Goal: Transaction & Acquisition: Book appointment/travel/reservation

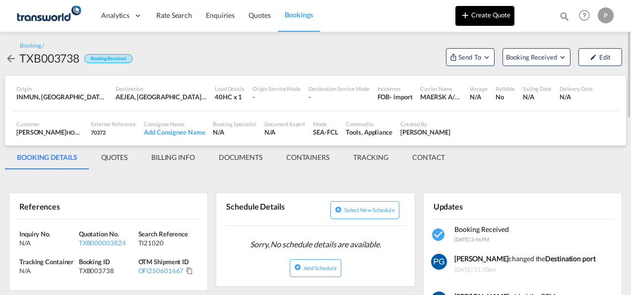
click at [491, 22] on button "Create Quote" at bounding box center [485, 16] width 59 height 20
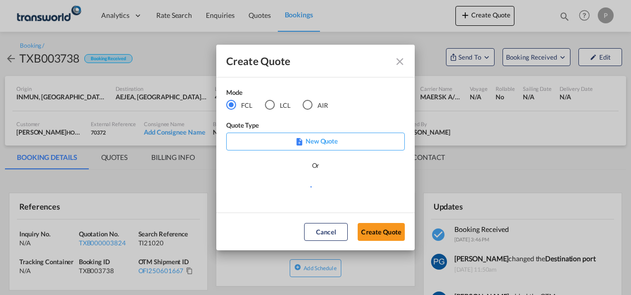
click at [307, 106] on div "AIR" at bounding box center [308, 105] width 10 height 10
click at [378, 233] on button "Create Quote" at bounding box center [381, 232] width 47 height 18
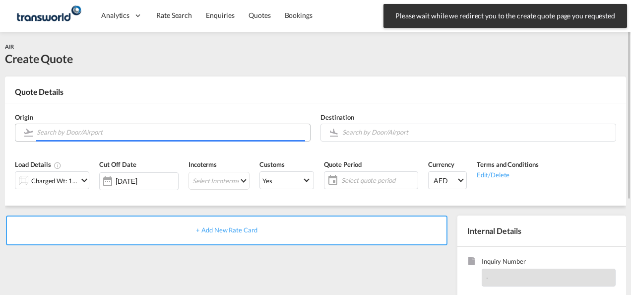
click at [102, 134] on input "Search by Door/Airport" at bounding box center [171, 132] width 268 height 17
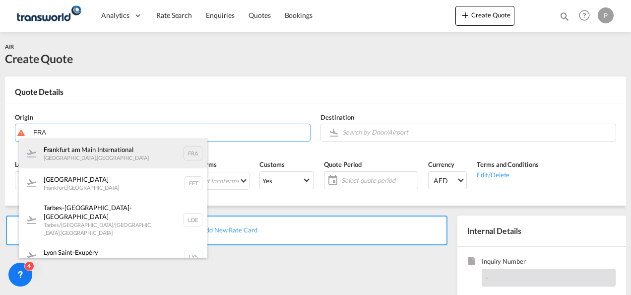
click at [91, 165] on div "Fra [GEOGRAPHIC_DATA] [GEOGRAPHIC_DATA] , [GEOGRAPHIC_DATA] FRA" at bounding box center [113, 153] width 189 height 30
type input "[GEOGRAPHIC_DATA], [GEOGRAPHIC_DATA], [GEOGRAPHIC_DATA]"
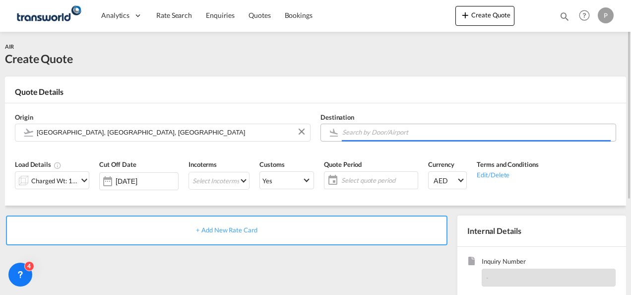
click at [385, 137] on input "Search by Door/Airport" at bounding box center [476, 132] width 268 height 17
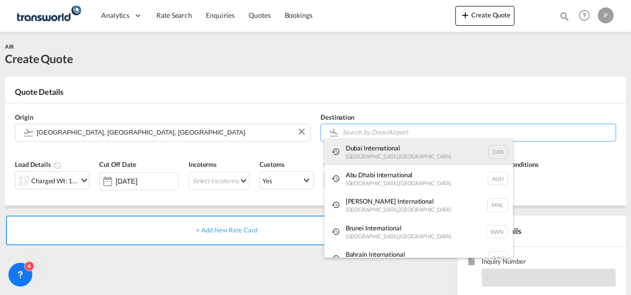
click at [385, 155] on div "Dubai International [GEOGRAPHIC_DATA] , [GEOGRAPHIC_DATA] DXB" at bounding box center [419, 151] width 189 height 27
type input "Dubai International, [GEOGRAPHIC_DATA], DXB"
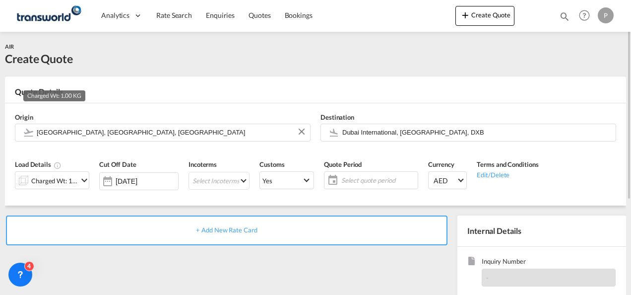
click at [63, 180] on div "Charged Wt: 1.00 KG" at bounding box center [54, 181] width 47 height 14
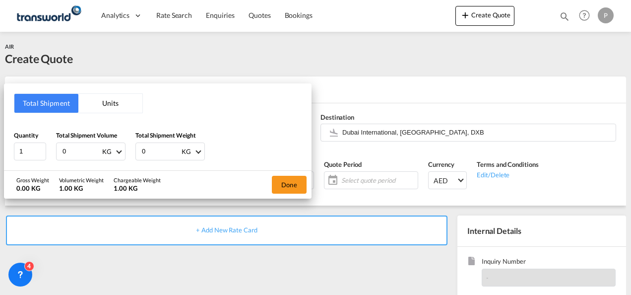
click at [75, 149] on input "0" at bounding box center [82, 151] width 40 height 17
type input "4246"
click at [155, 152] on input "0" at bounding box center [161, 151] width 40 height 17
type input "923"
click at [286, 188] on button "Done" at bounding box center [289, 185] width 35 height 18
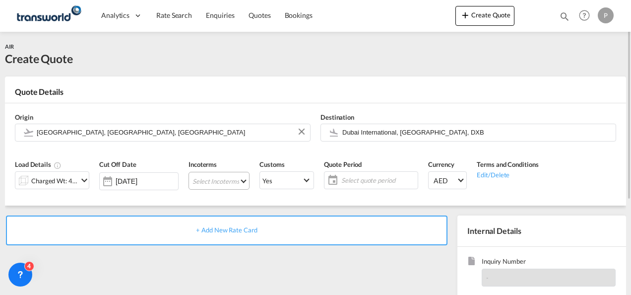
click at [211, 177] on md-select "Select Incoterms FCA - import Free Carrier DAP - export Delivered at Place DDP …" at bounding box center [219, 181] width 61 height 18
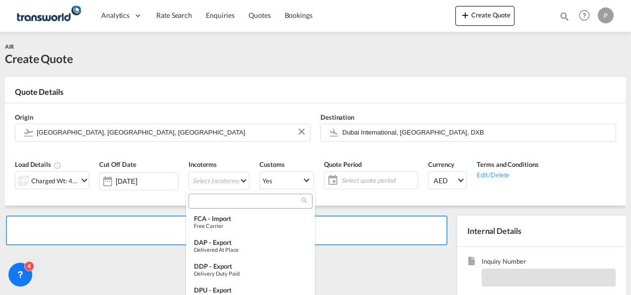
click at [217, 201] on input "search" at bounding box center [247, 200] width 110 height 9
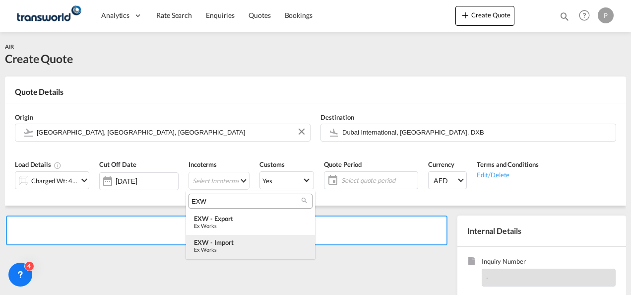
type input "EXW"
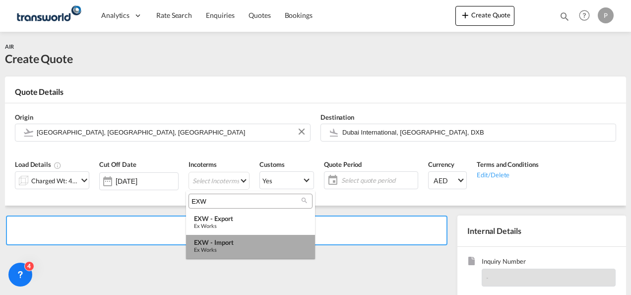
click at [225, 245] on div "EXW - import" at bounding box center [250, 242] width 113 height 8
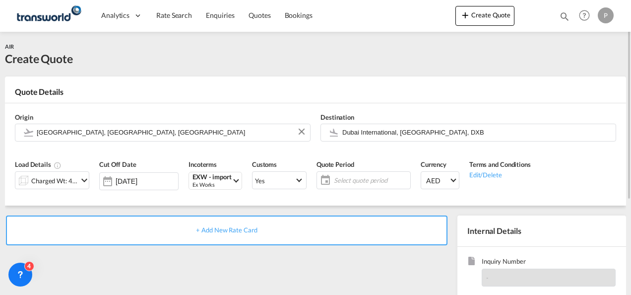
click at [362, 178] on span "Select quote period" at bounding box center [371, 180] width 74 height 9
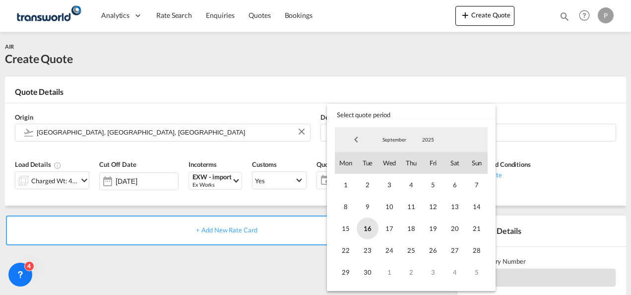
click at [368, 229] on span "16" at bounding box center [368, 228] width 22 height 22
click at [364, 267] on span "30" at bounding box center [368, 272] width 22 height 22
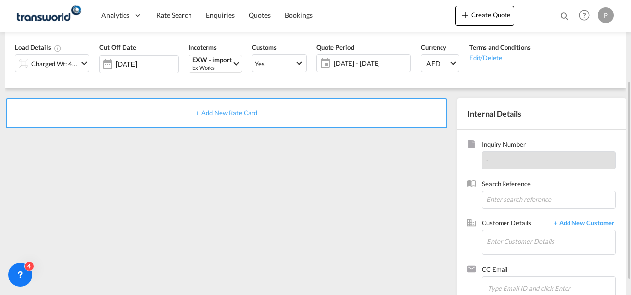
scroll to position [118, 0]
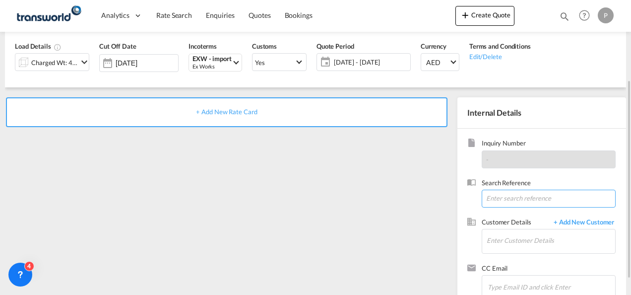
click at [513, 197] on input at bounding box center [549, 199] width 134 height 18
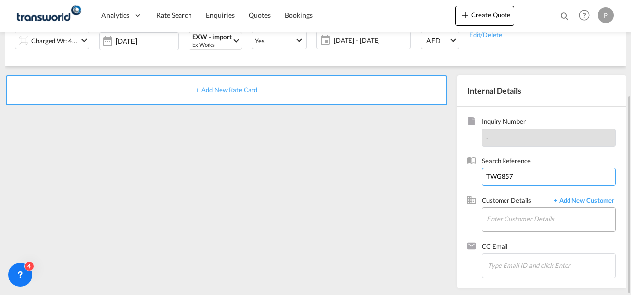
type input "TWG857"
click at [508, 214] on input "Enter Customer Details" at bounding box center [551, 218] width 129 height 22
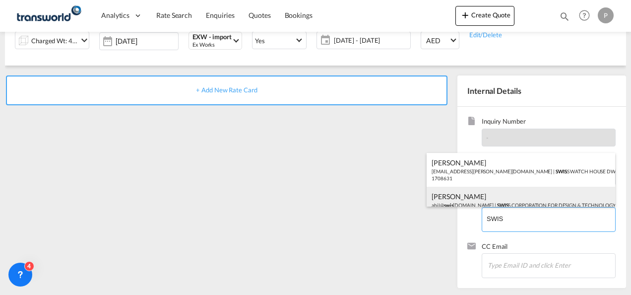
click at [521, 203] on div "Abil Qubilius abil@ swis [DOMAIN_NAME] | SWIS S CORPORATION FOR DESIGN & TECHNO…" at bounding box center [521, 204] width 189 height 34
type input "SWISS CORPORATION FOR DESIGN & TECHNOLOGY TRADING (L.L.C.), [PERSON_NAME], [EMA…"
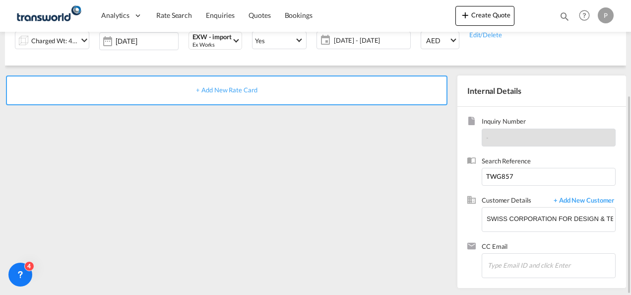
click at [223, 86] on span "+ Add New Rate Card" at bounding box center [226, 90] width 61 height 8
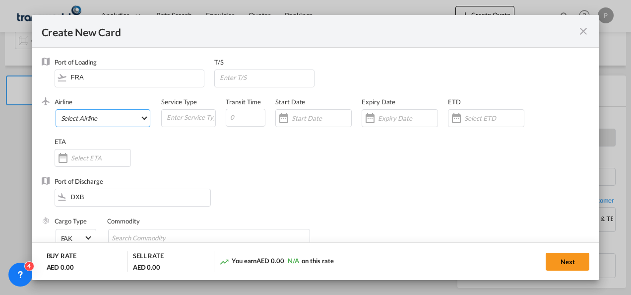
click at [103, 115] on md-select "Select Airline AIR EXPRESS S.A. (1166- / -) CMA CGM Air Cargo (1140-2C / -) DDW…" at bounding box center [103, 118] width 95 height 18
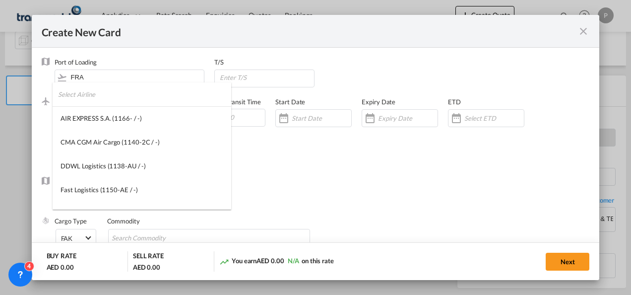
click at [102, 98] on input "search" at bounding box center [144, 94] width 173 height 24
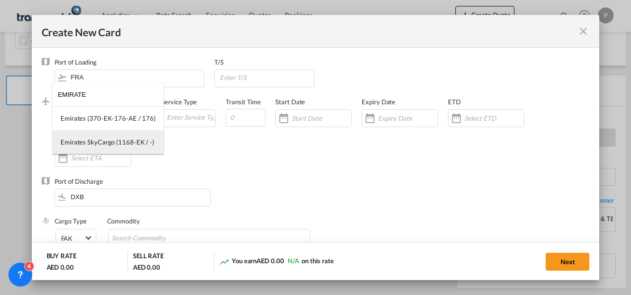
type input "EMIRATE"
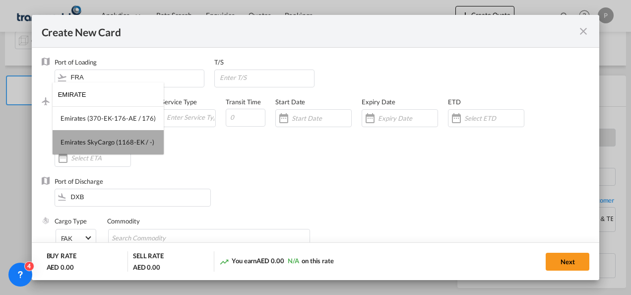
click at [110, 133] on md-option "Emirates SkyCargo (1168-EK / -)" at bounding box center [108, 142] width 111 height 24
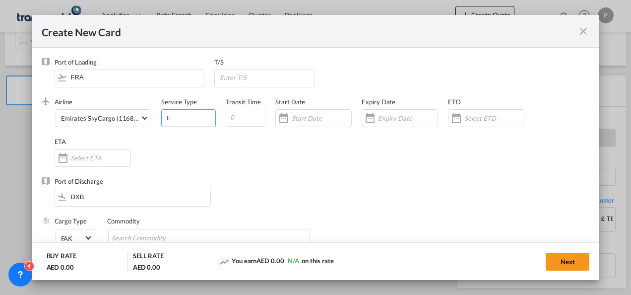
click at [190, 118] on input "E" at bounding box center [191, 117] width 50 height 15
type input "EXW IMPORT"
click at [388, 116] on input "Create New CardPort ..." at bounding box center [408, 118] width 60 height 8
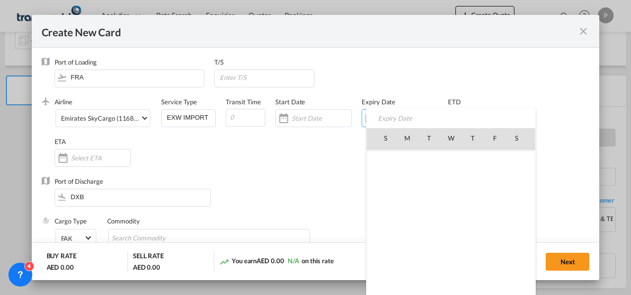
scroll to position [229847, 0]
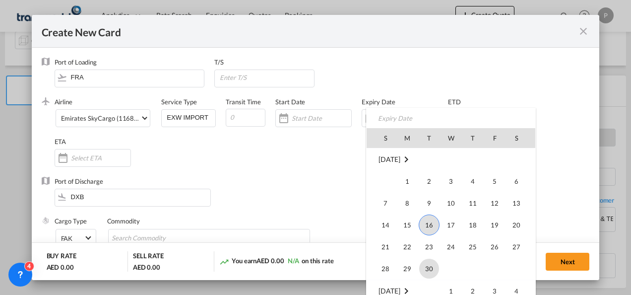
click at [434, 273] on span "30" at bounding box center [429, 269] width 20 height 20
type input "[DATE]"
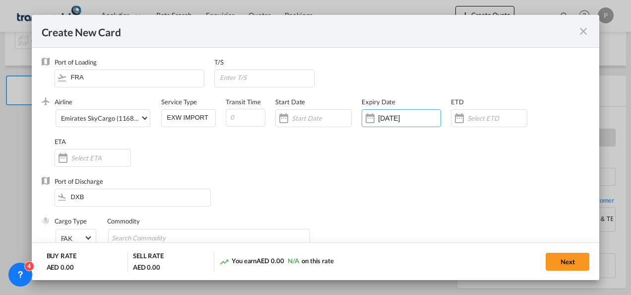
scroll to position [59, 0]
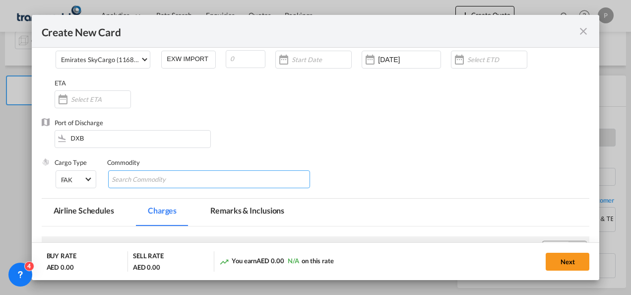
click at [179, 178] on input "Chips input." at bounding box center [157, 180] width 91 height 16
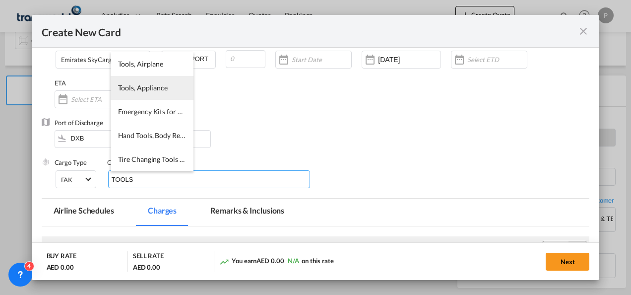
type input "TOOLS"
click at [151, 89] on span "Tools, Appliance" at bounding box center [143, 87] width 50 height 8
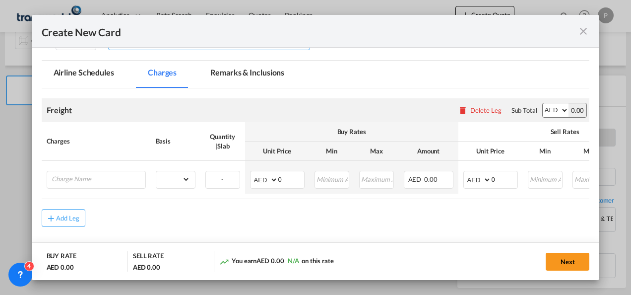
scroll to position [197, 0]
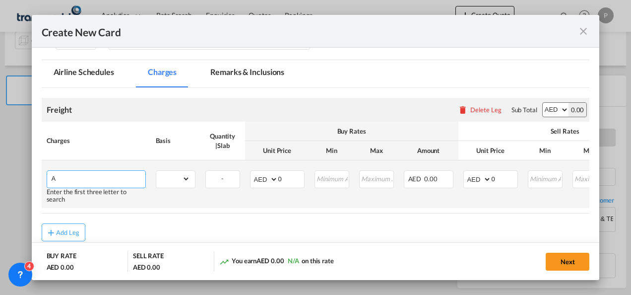
click at [96, 177] on input "A" at bounding box center [99, 178] width 94 height 15
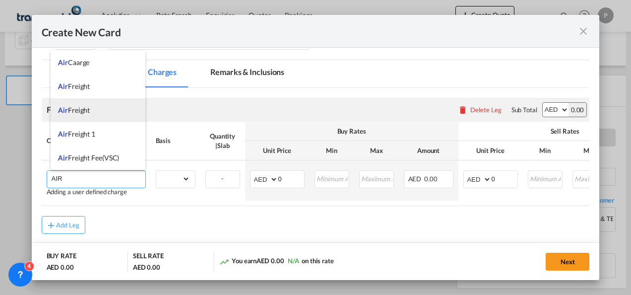
click at [82, 110] on span "Air Freight" at bounding box center [74, 110] width 32 height 8
type input "Air Freight"
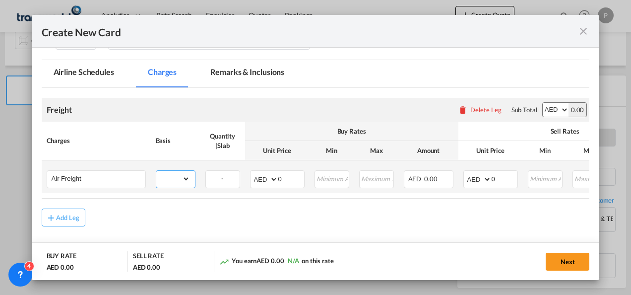
click at [181, 177] on select "gross_weight volumetric_weight per_shipment per_bl per_km % on air freight per_…" at bounding box center [173, 179] width 34 height 16
select select "per_shipment"
click at [156, 171] on select "gross_weight volumetric_weight per_shipment per_bl per_km % on air freight per_…" at bounding box center [173, 179] width 34 height 16
click at [505, 175] on input "0" at bounding box center [505, 178] width 26 height 15
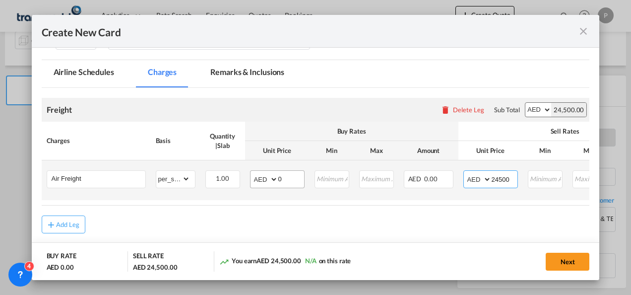
type input "24500"
click at [287, 182] on input "0" at bounding box center [291, 178] width 26 height 15
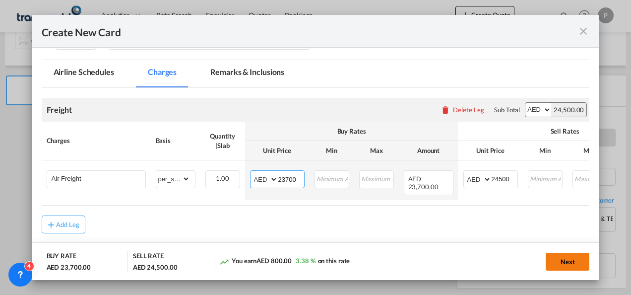
type input "23700"
click at [569, 260] on button "Next" at bounding box center [568, 262] width 44 height 18
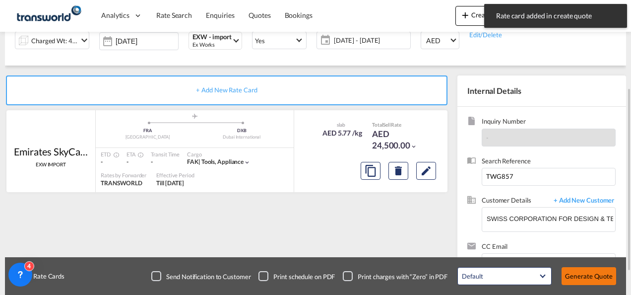
click at [579, 270] on button "Generate Quote" at bounding box center [589, 276] width 55 height 18
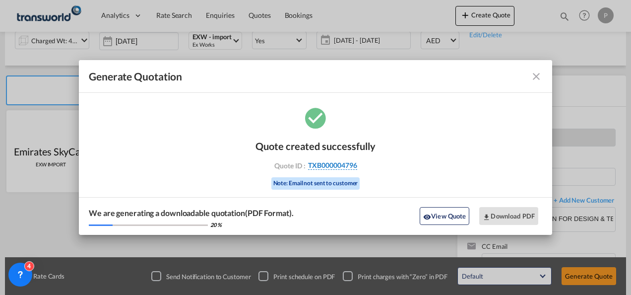
click at [345, 167] on span "TXB000004796" at bounding box center [332, 165] width 49 height 9
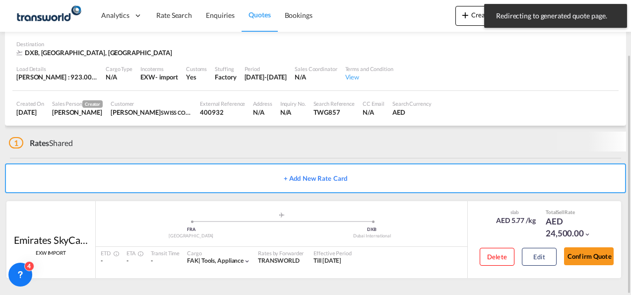
scroll to position [61, 0]
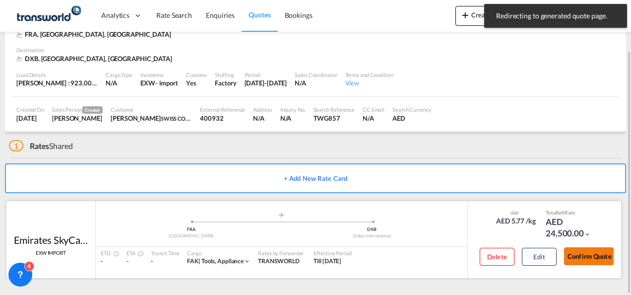
click at [604, 260] on button "Confirm Quote" at bounding box center [589, 256] width 50 height 18
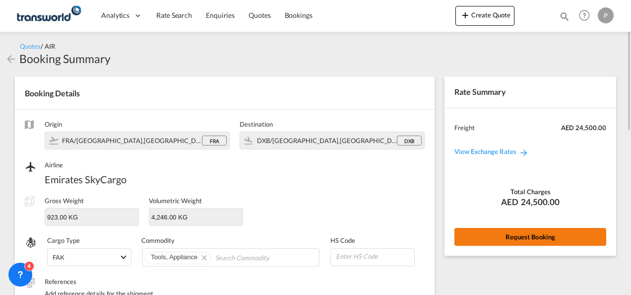
click at [534, 241] on button "Request Booking" at bounding box center [531, 237] width 152 height 18
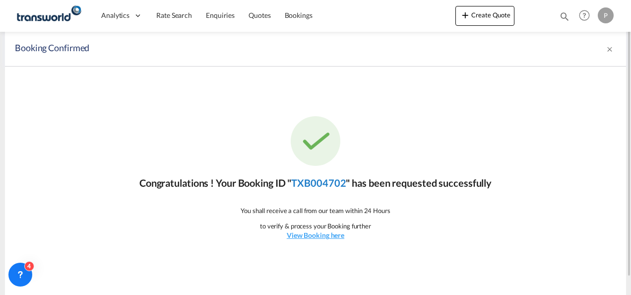
click at [336, 181] on link "TXB004702" at bounding box center [318, 183] width 55 height 12
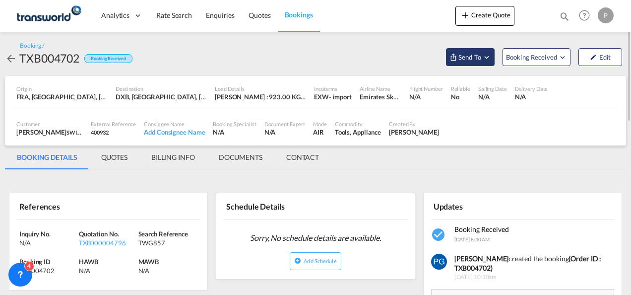
click at [475, 62] on button "Send To" at bounding box center [470, 57] width 49 height 18
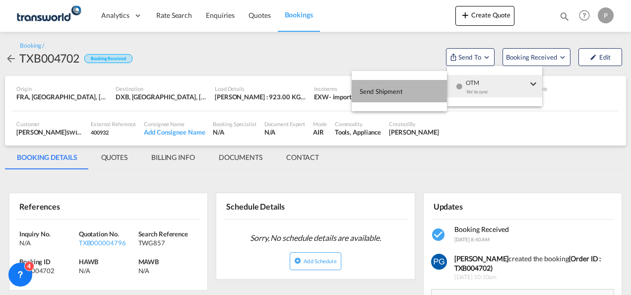
click at [397, 89] on span "Send Shipment" at bounding box center [381, 91] width 43 height 16
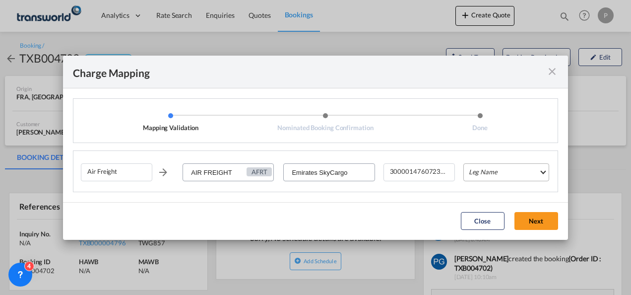
click at [485, 169] on md-select "Leg Name HANDLING ORIGIN HANDLING DESTINATION OTHERS TL PICK UP CUSTOMS ORIGIN …" at bounding box center [506, 172] width 86 height 18
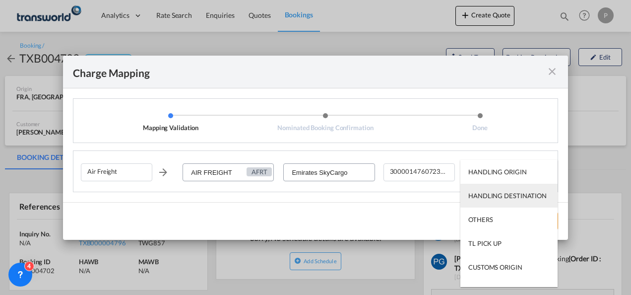
scroll to position [64, 0]
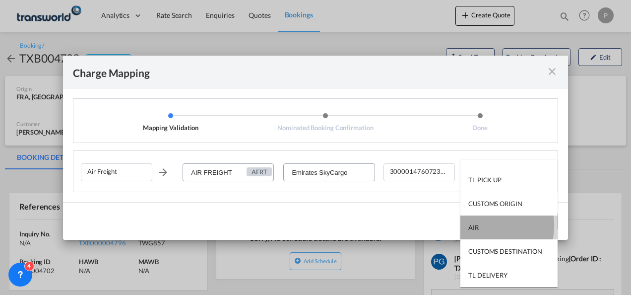
click at [489, 225] on md-option "AIR" at bounding box center [508, 227] width 97 height 24
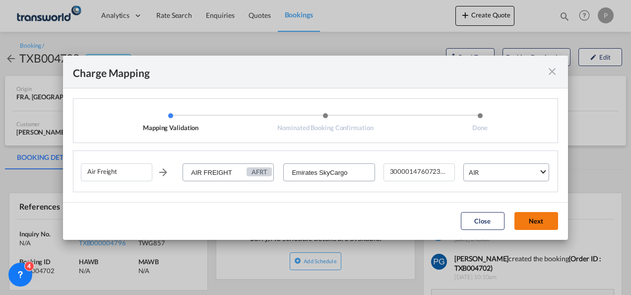
click at [531, 220] on button "Next" at bounding box center [537, 221] width 44 height 18
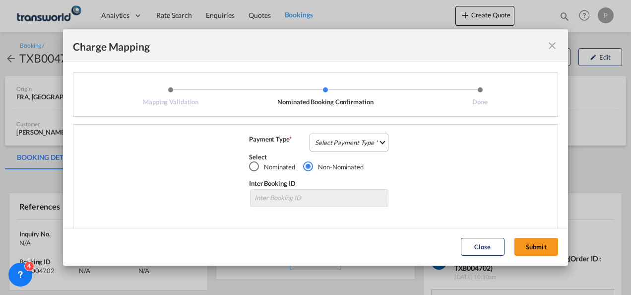
click at [328, 143] on md-select "Select Payment Type COLLECT PREPAID" at bounding box center [349, 142] width 79 height 18
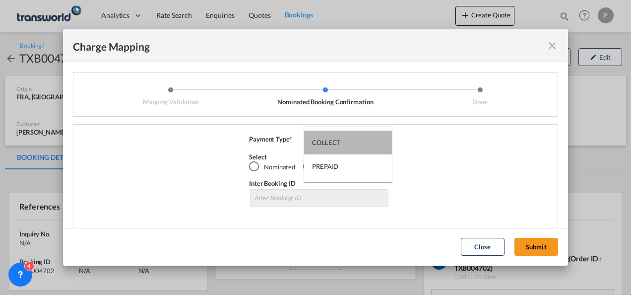
click at [328, 143] on div "COLLECT" at bounding box center [326, 142] width 28 height 9
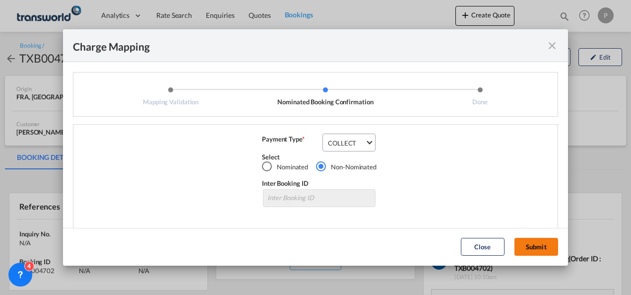
click at [545, 243] on button "Submit" at bounding box center [537, 247] width 44 height 18
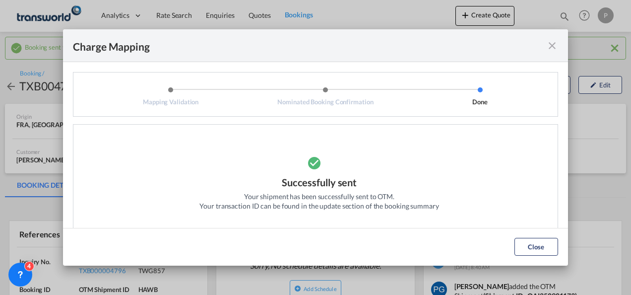
click at [553, 46] on md-icon "icon-close fg-AAA8AD cursor" at bounding box center [552, 46] width 12 height 12
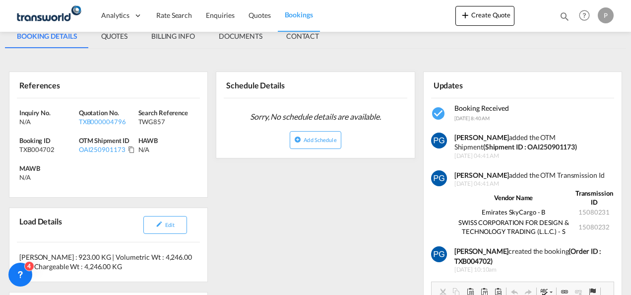
scroll to position [164, 0]
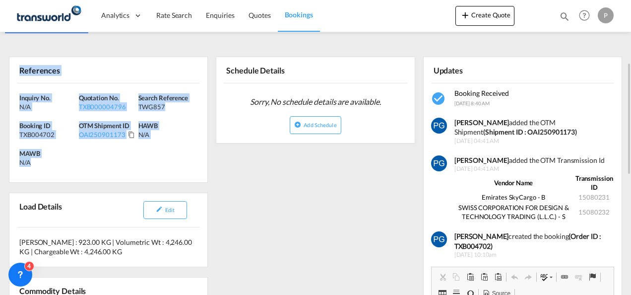
drag, startPoint x: 20, startPoint y: 68, endPoint x: 46, endPoint y: 174, distance: 108.3
